Goal: Check status

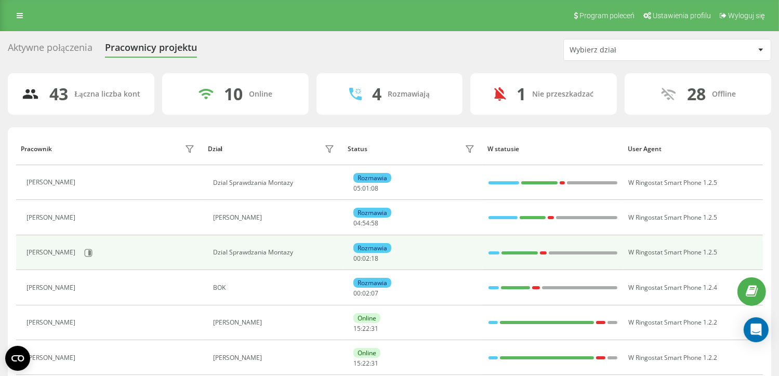
scroll to position [52, 0]
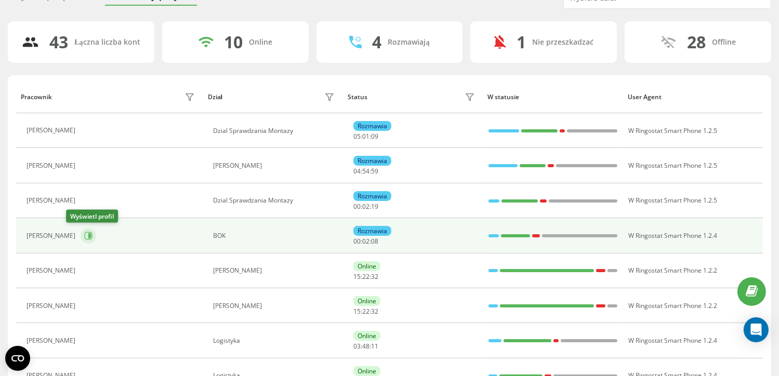
click at [88, 235] on icon at bounding box center [89, 235] width 3 height 5
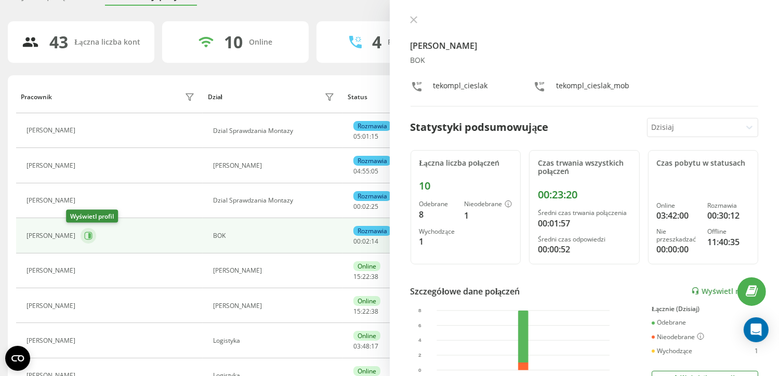
click at [88, 235] on icon at bounding box center [89, 235] width 3 height 5
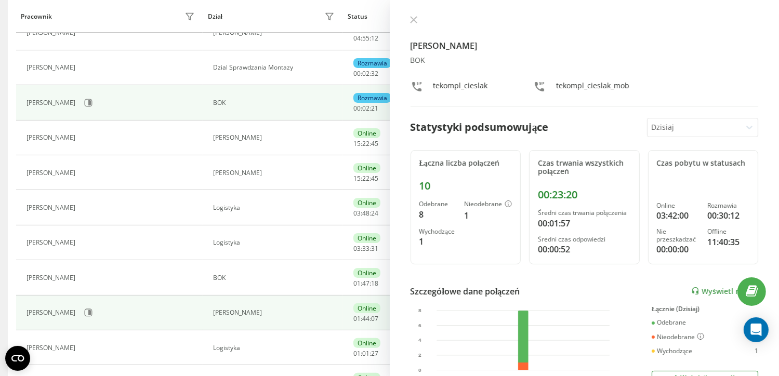
scroll to position [208, 0]
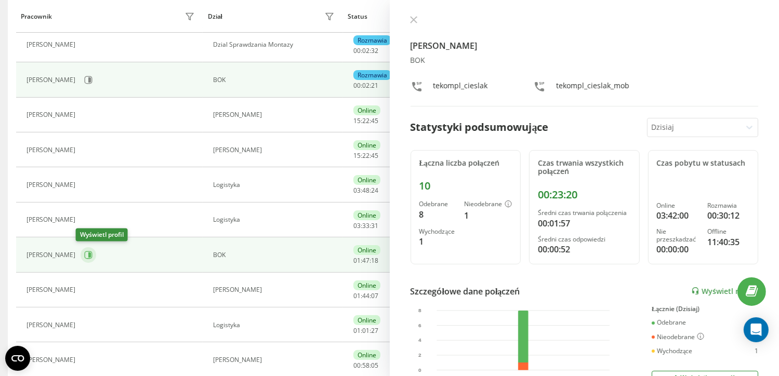
click at [81, 255] on button at bounding box center [89, 255] width 16 height 16
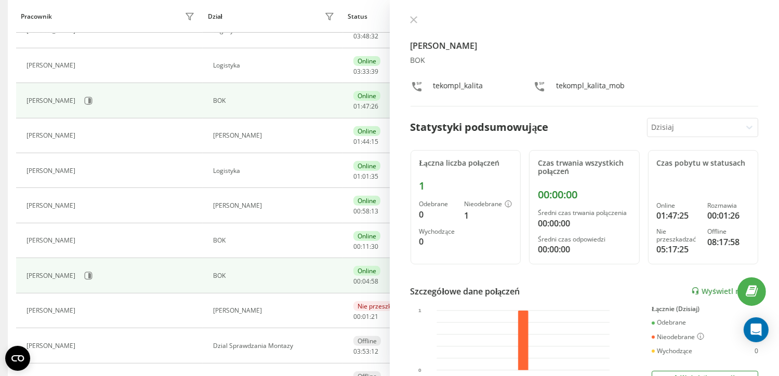
scroll to position [364, 0]
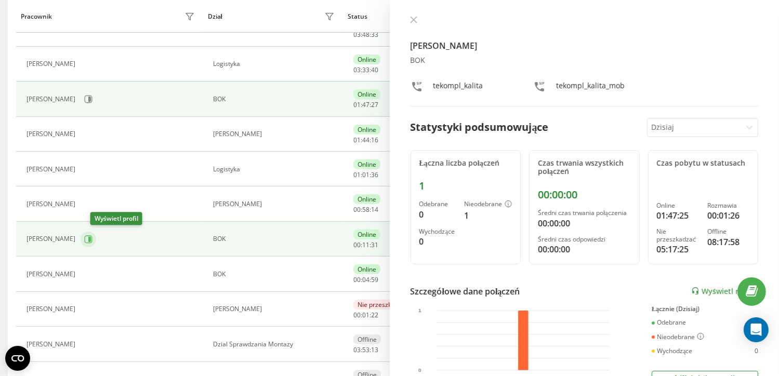
click at [93, 238] on icon at bounding box center [88, 239] width 8 height 8
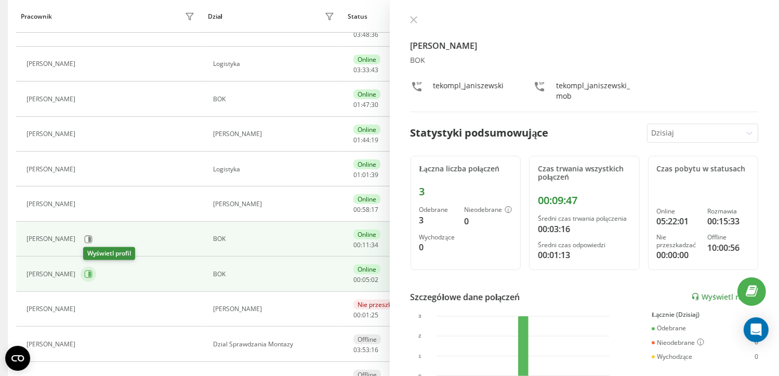
click at [96, 274] on button at bounding box center [89, 275] width 16 height 16
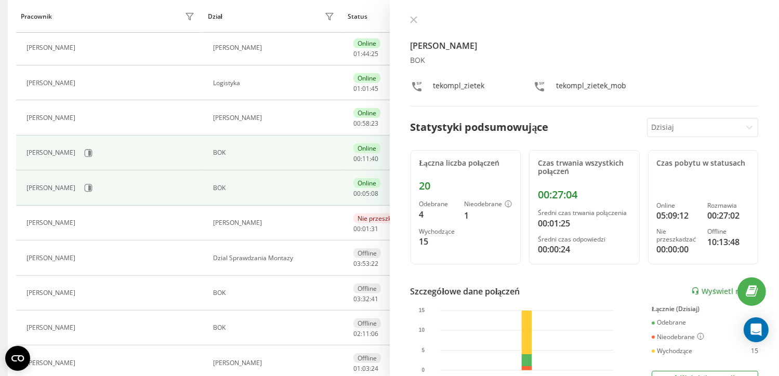
scroll to position [468, 0]
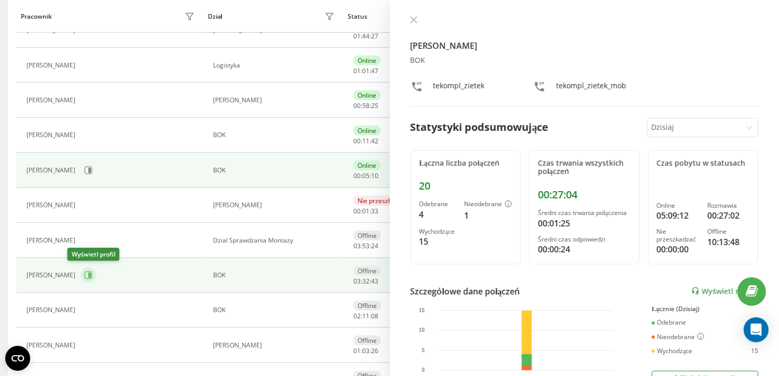
click at [88, 273] on icon at bounding box center [89, 275] width 3 height 5
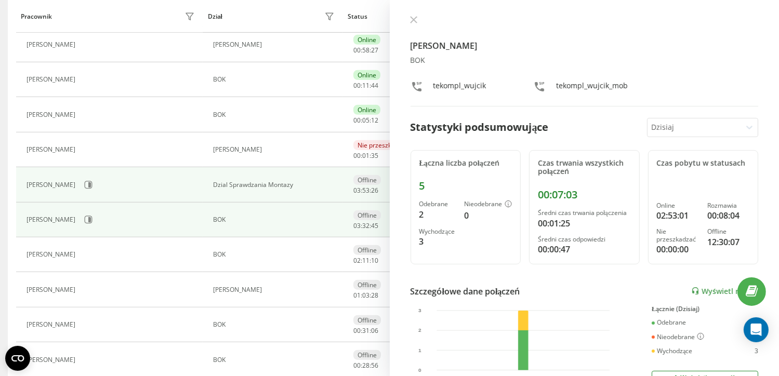
scroll to position [572, 0]
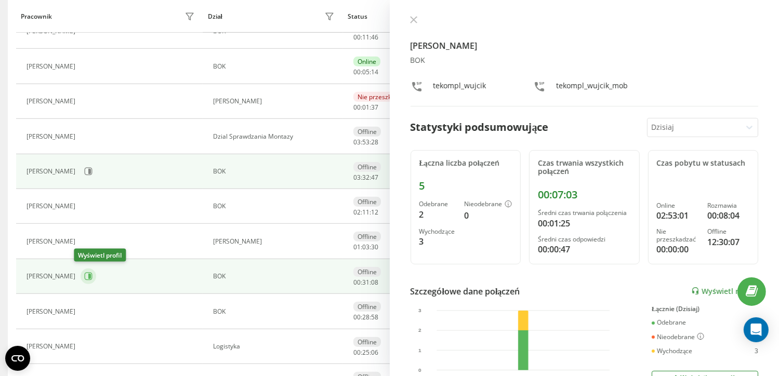
click at [84, 276] on icon at bounding box center [88, 276] width 8 height 8
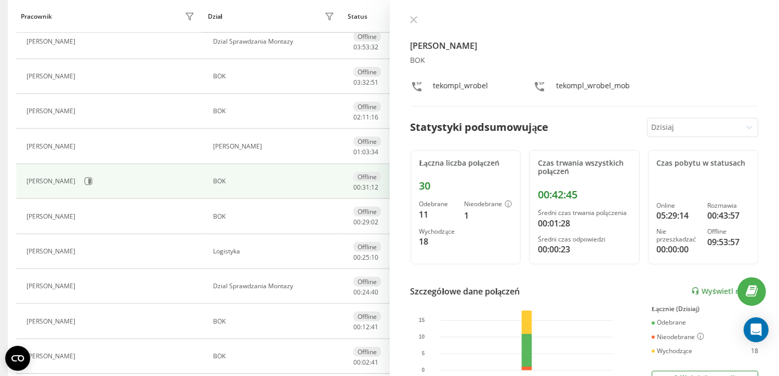
scroll to position [676, 0]
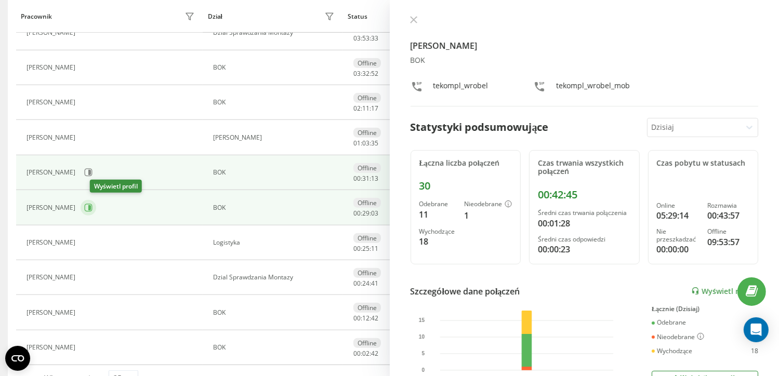
click at [93, 207] on icon at bounding box center [88, 208] width 8 height 8
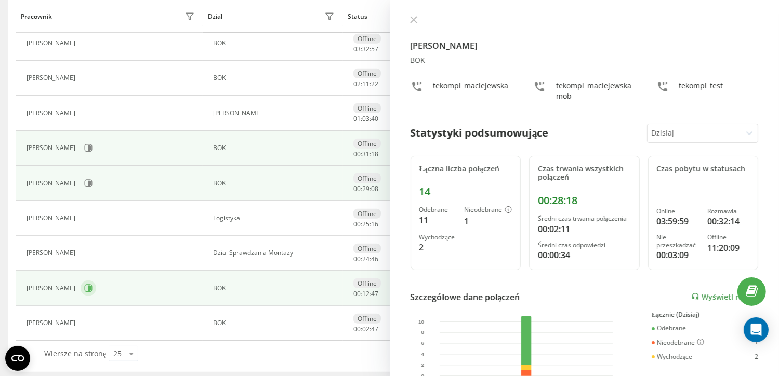
scroll to position [701, 0]
click at [88, 286] on icon at bounding box center [89, 287] width 3 height 5
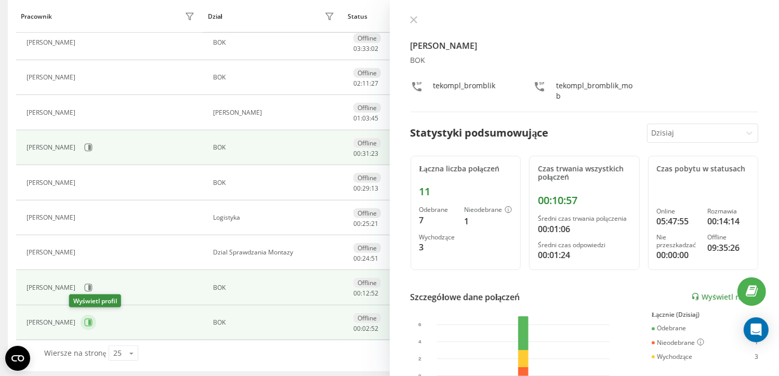
click at [84, 320] on icon at bounding box center [88, 323] width 8 height 8
